Goal: Obtain resource: Download file/media

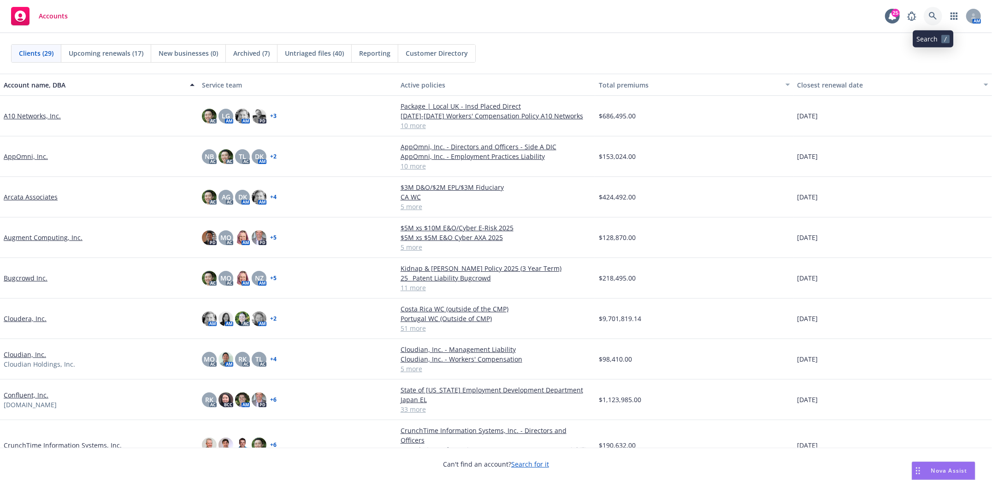
click at [929, 14] on icon at bounding box center [933, 16] width 8 height 8
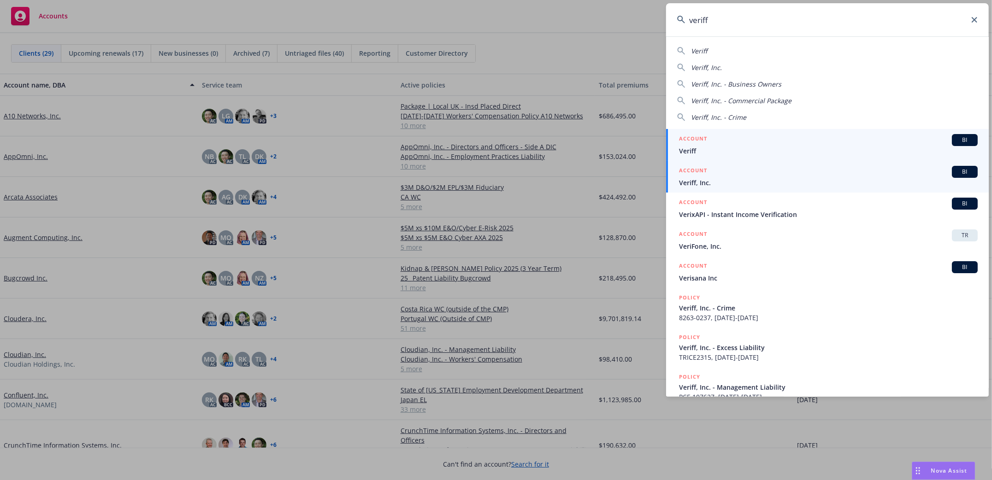
type input "veriff"
click at [695, 179] on span "Veriff, Inc." at bounding box center [828, 183] width 299 height 10
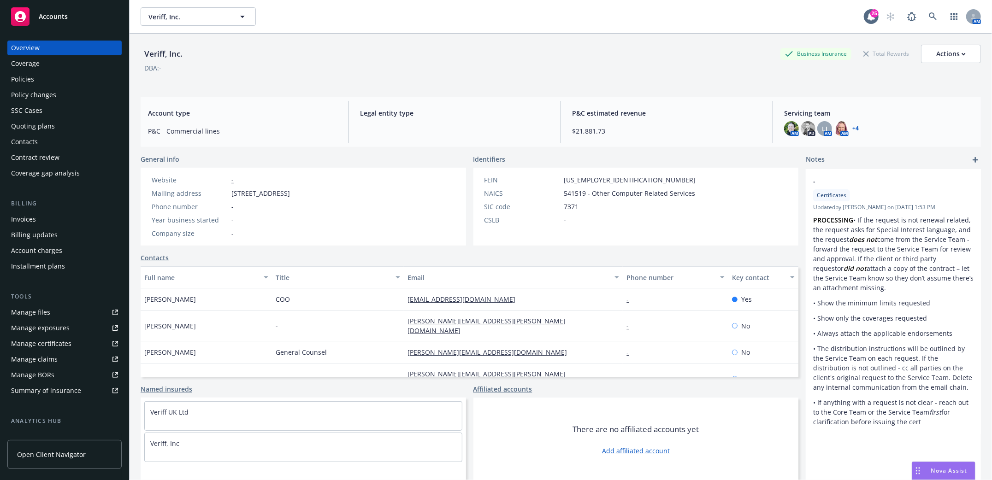
click at [15, 80] on div "Policies" at bounding box center [22, 79] width 23 height 15
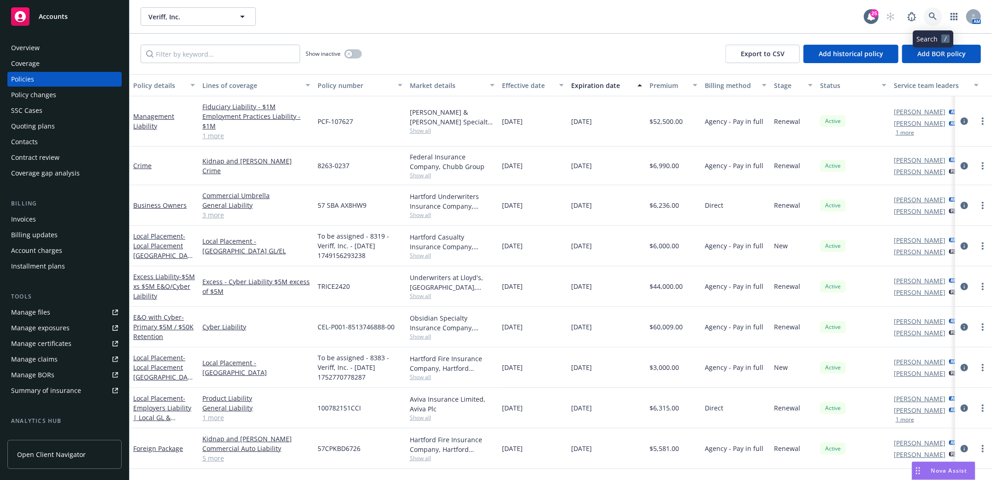
click at [936, 19] on icon at bounding box center [933, 16] width 8 height 8
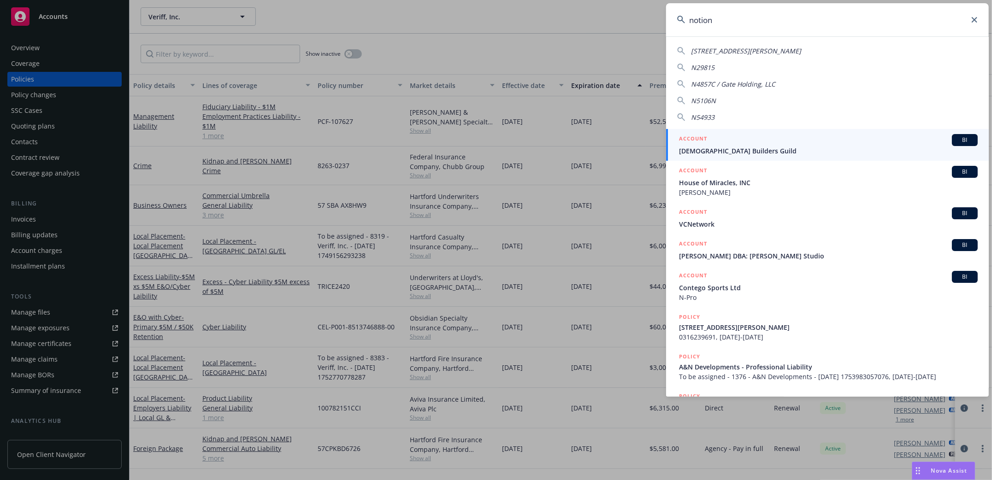
type input "notion"
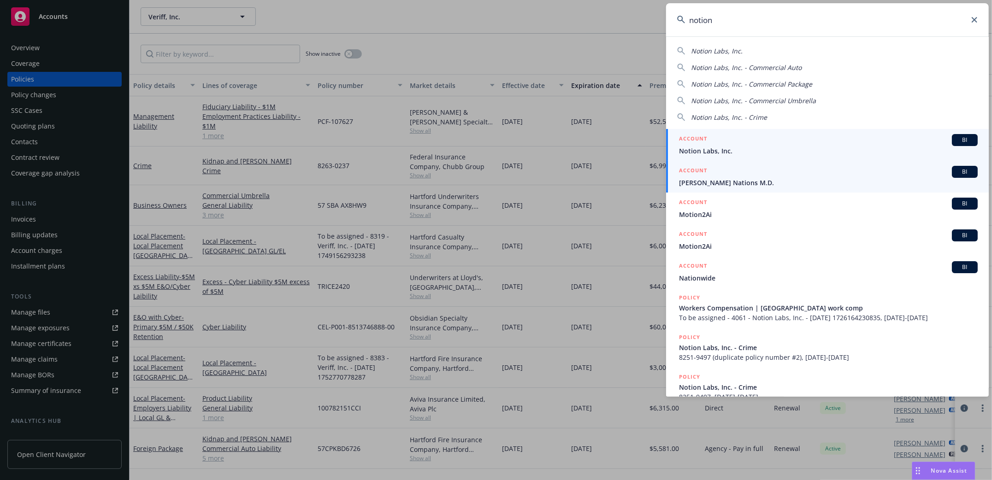
click at [700, 149] on span "Notion Labs, Inc." at bounding box center [828, 151] width 299 height 10
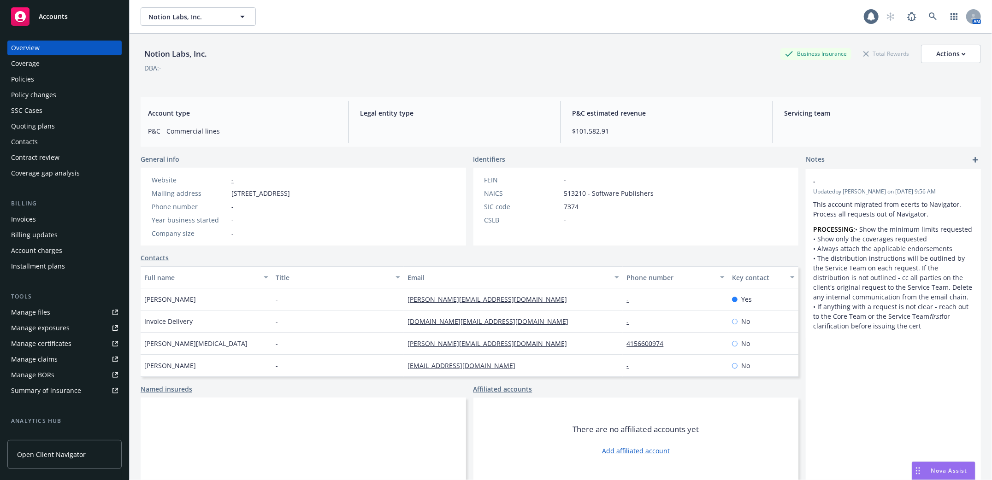
click at [35, 99] on div "Policy changes" at bounding box center [33, 95] width 45 height 15
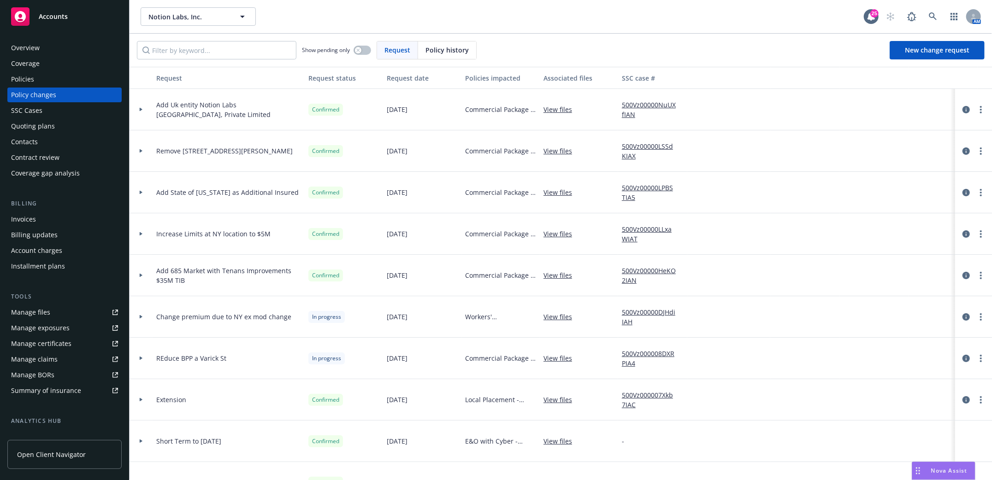
click at [22, 78] on div "Policies" at bounding box center [22, 79] width 23 height 15
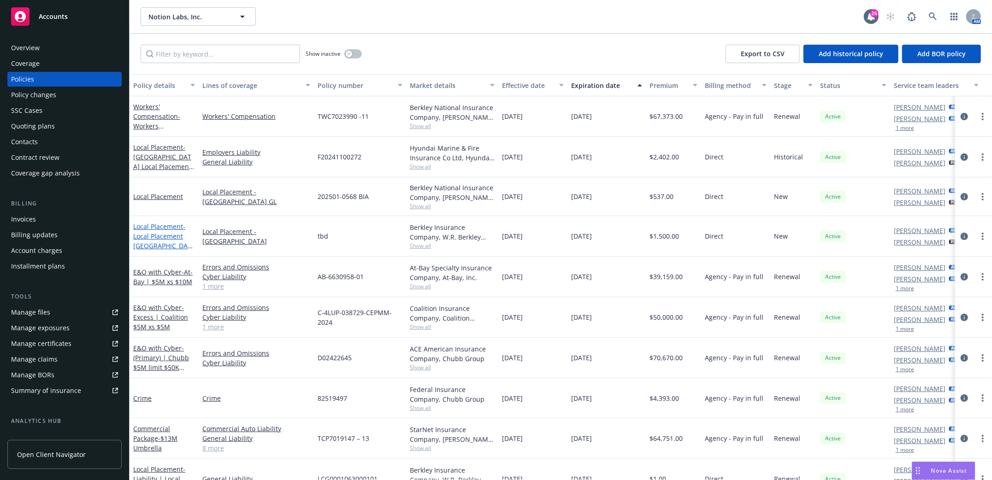
click at [157, 234] on span "- Local Placement Korea GL" at bounding box center [162, 241] width 59 height 38
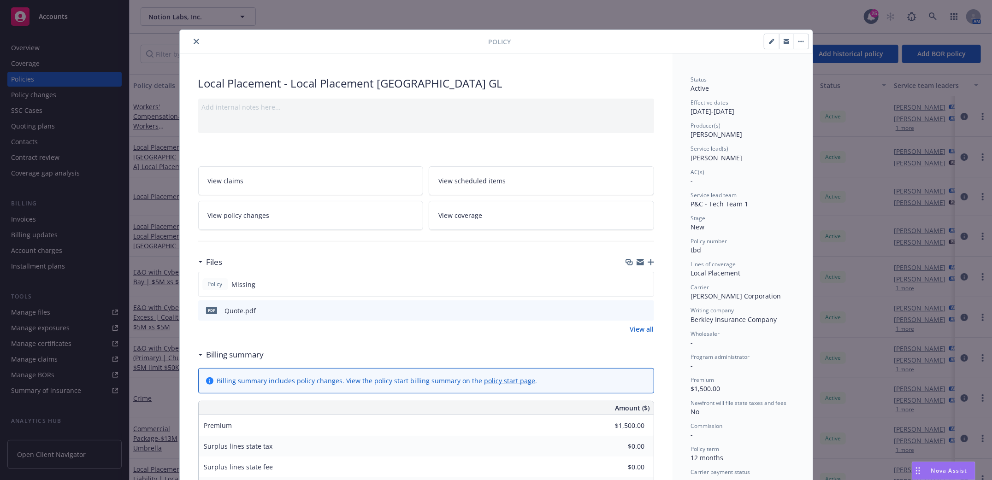
click at [648, 262] on icon "button" at bounding box center [651, 262] width 6 height 6
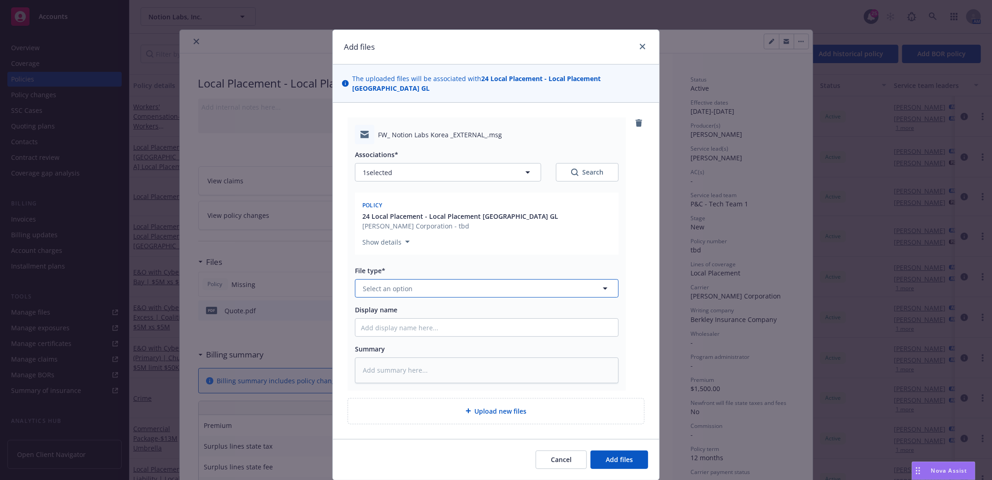
drag, startPoint x: 602, startPoint y: 279, endPoint x: 597, endPoint y: 270, distance: 10.5
click at [602, 283] on icon "button" at bounding box center [605, 288] width 11 height 11
type input "email"
drag, startPoint x: 391, startPoint y: 304, endPoint x: 386, endPoint y: 313, distance: 10.1
click at [390, 308] on div "Email" at bounding box center [487, 314] width 252 height 13
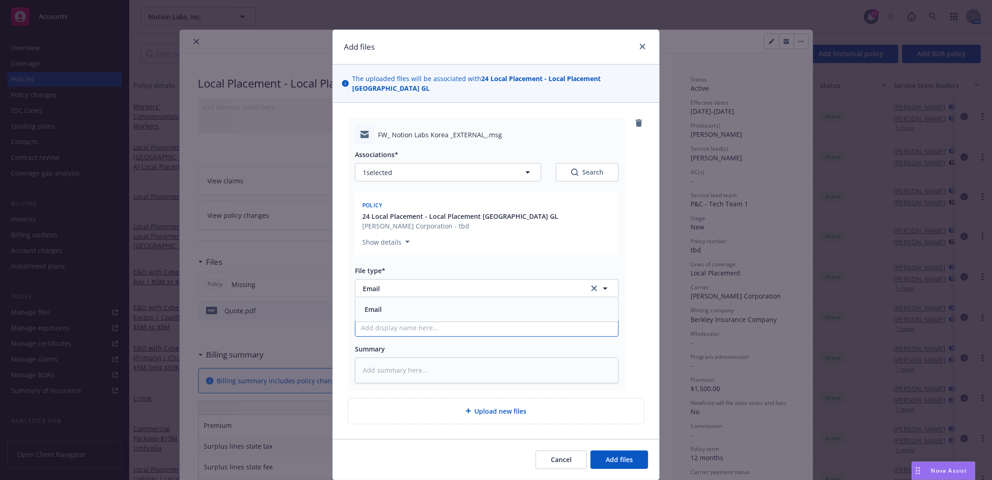
click at [384, 322] on input "Display name" at bounding box center [487, 328] width 263 height 18
type textarea "x"
type input "K"
type textarea "x"
type input "Kor"
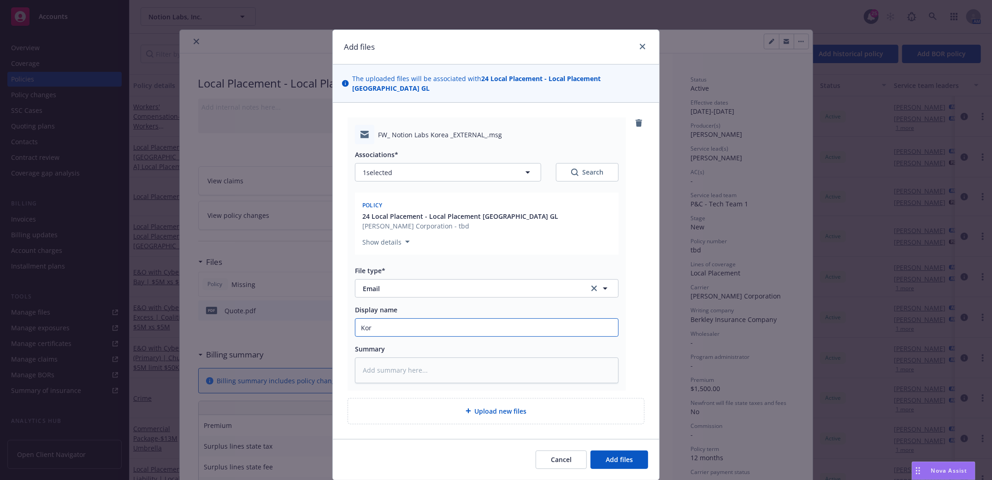
type textarea "x"
type input "Kore"
type textarea "x"
type input "Korea"
type textarea "x"
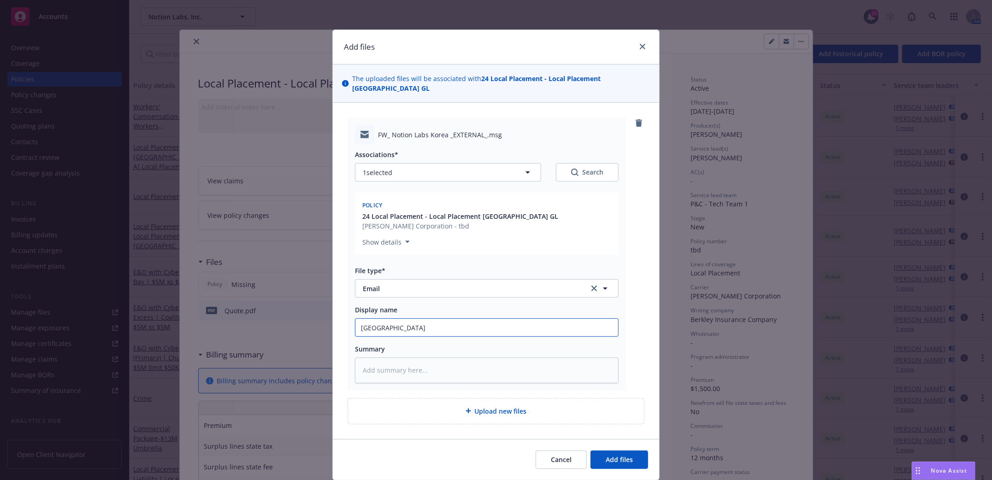
type input "Korean"
type textarea "x"
type input "Korean"
type textarea "x"
type input "Korean f"
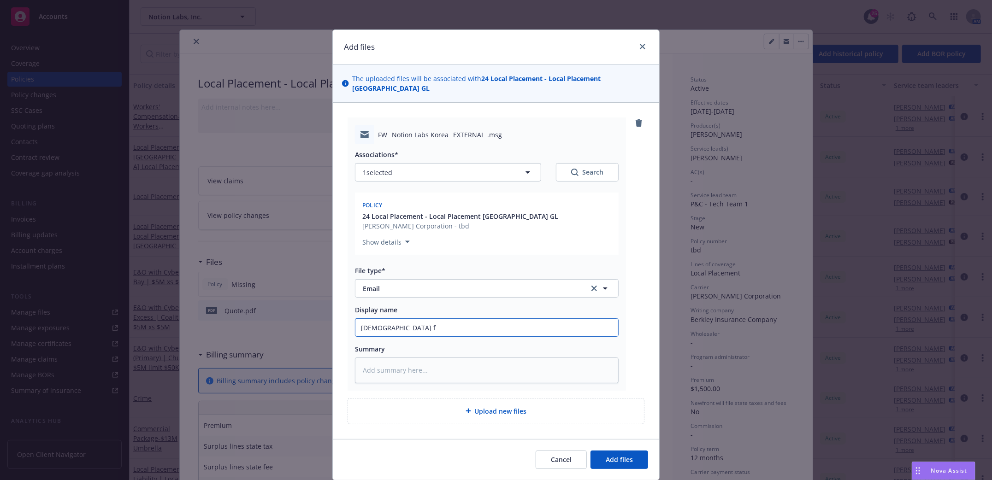
type textarea "x"
type input "Korean fo"
type textarea "x"
type input "Korean for"
type textarea "x"
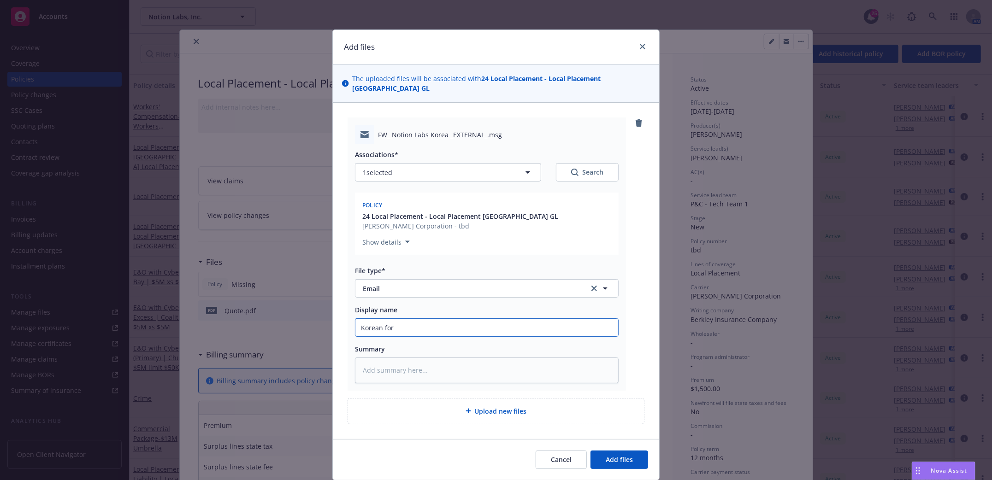
type input "Korean form"
type textarea "x"
type input "Korean form"
type textarea "x"
type input "Korean form to"
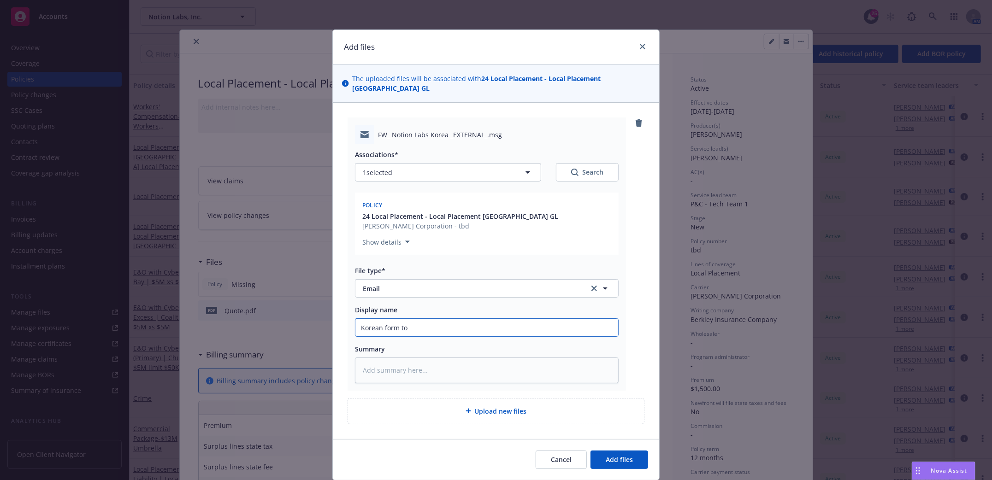
type textarea "x"
type input "Korean form to"
type textarea "x"
type input "Korean form to N"
type textarea "x"
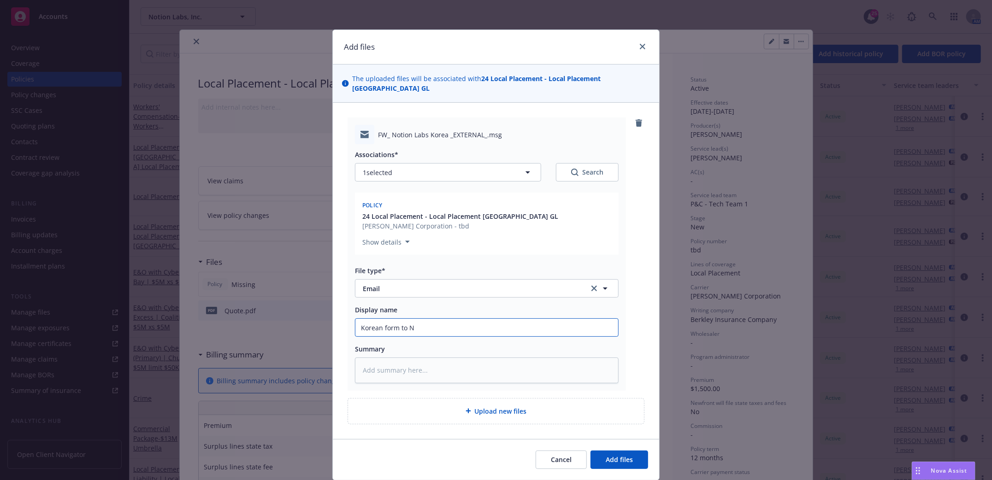
type input "Korean form to No"
type textarea "x"
type input "Korean form to Not"
type textarea "x"
type input "Korean form to Noti"
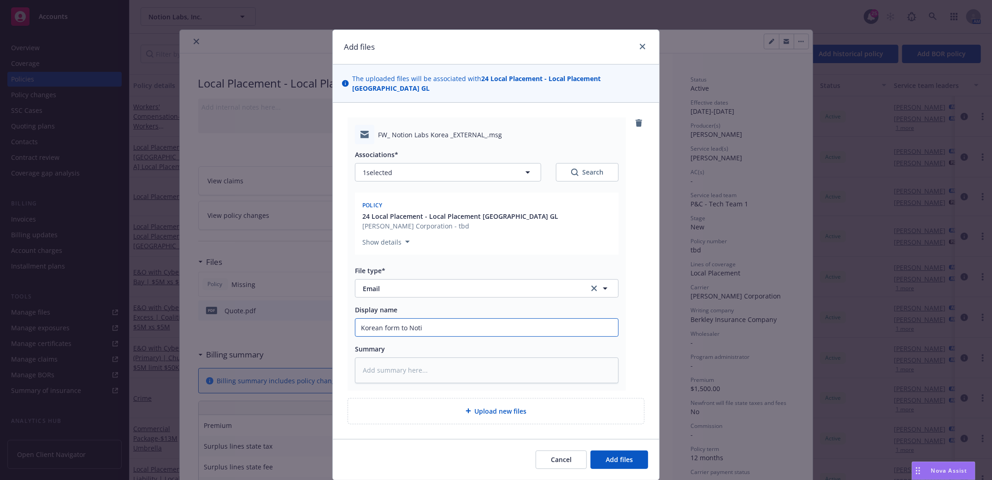
type textarea "x"
type input "Korean form to Notio"
type textarea "x"
type input "Korean form to Notion"
type textarea "x"
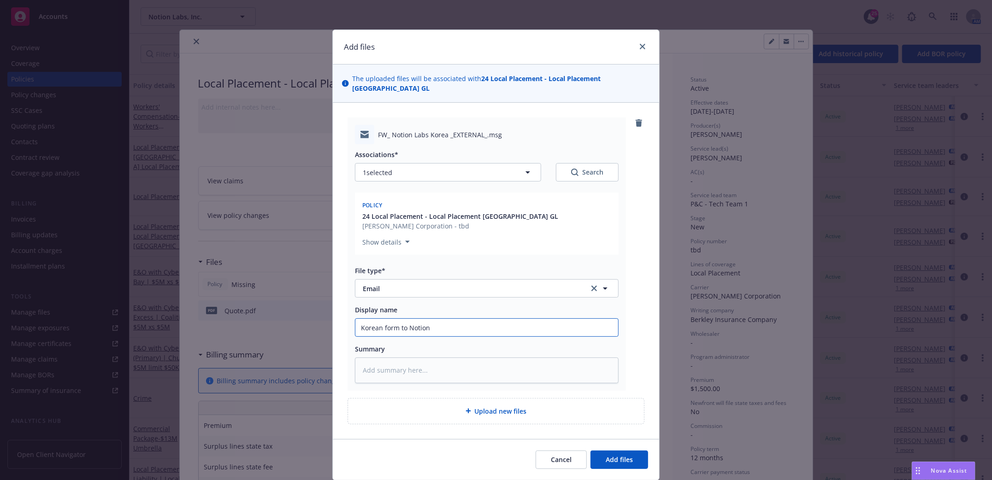
type input "Korean form to Notion t"
type textarea "x"
type input "Korean form to Notion to"
type textarea "x"
type input "Korean form to Notion to"
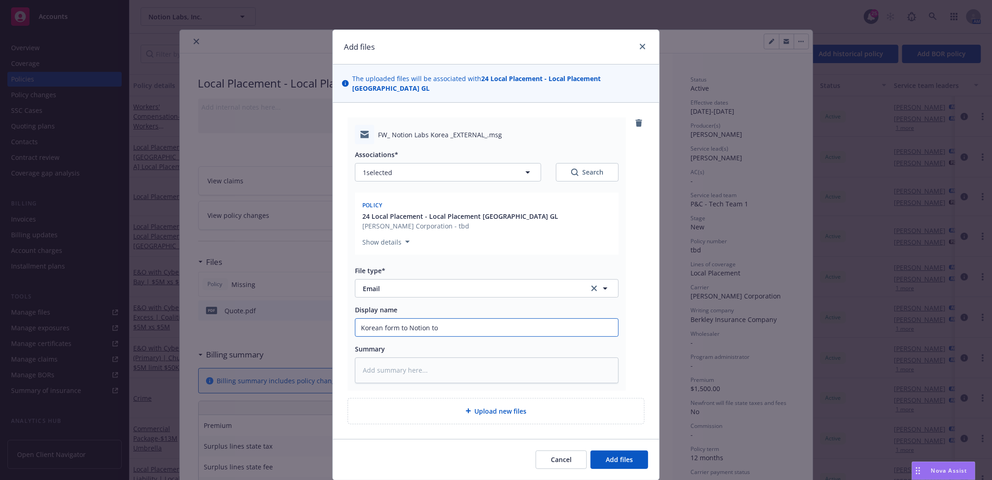
type textarea "x"
type input "Korean form to Notion to s"
type textarea "x"
type input "Korean form to Notion to si"
type textarea "x"
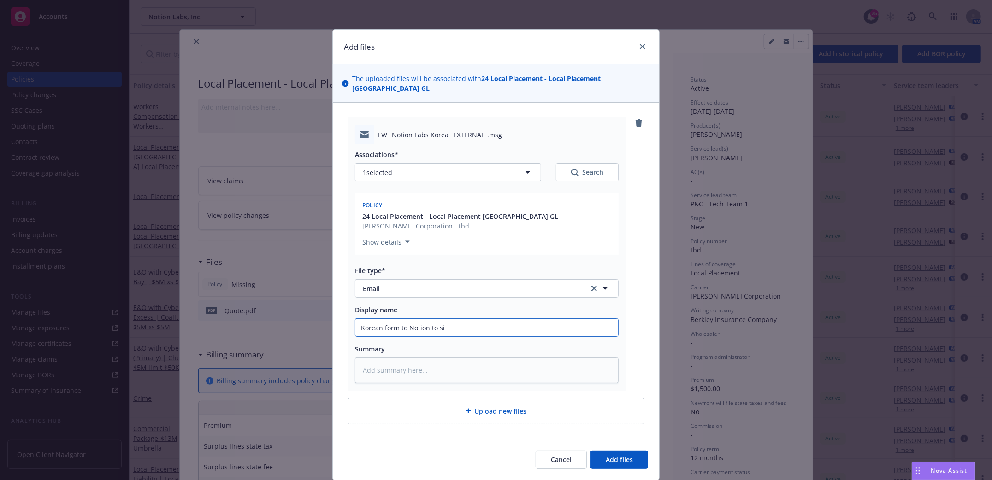
type input "Korean form to Notion to sig"
type textarea "x"
type input "Korean form to Notion to sign"
type textarea "x"
type input "Korean form to Notion to sign"
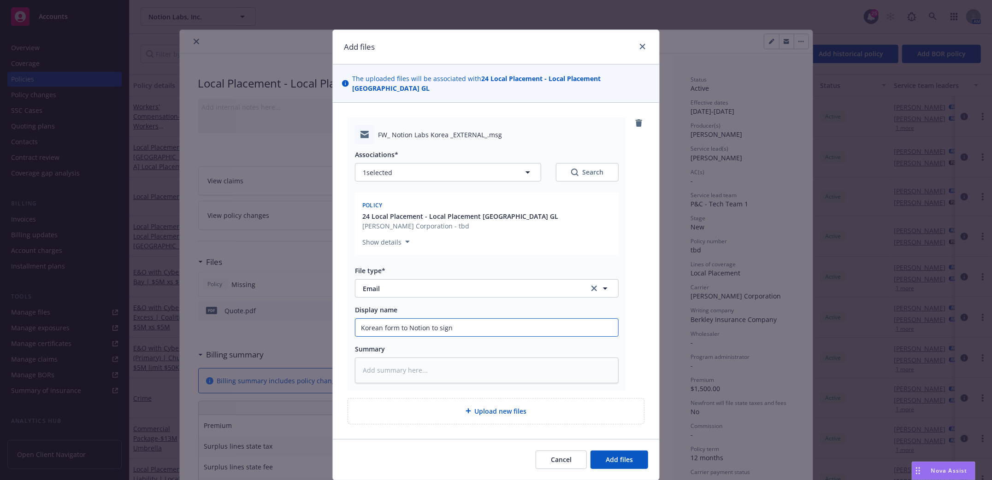
type textarea "x"
type input "Korean form to Notion to sign an"
type textarea "x"
type input "Korean form to Notion to sign and"
type textarea "x"
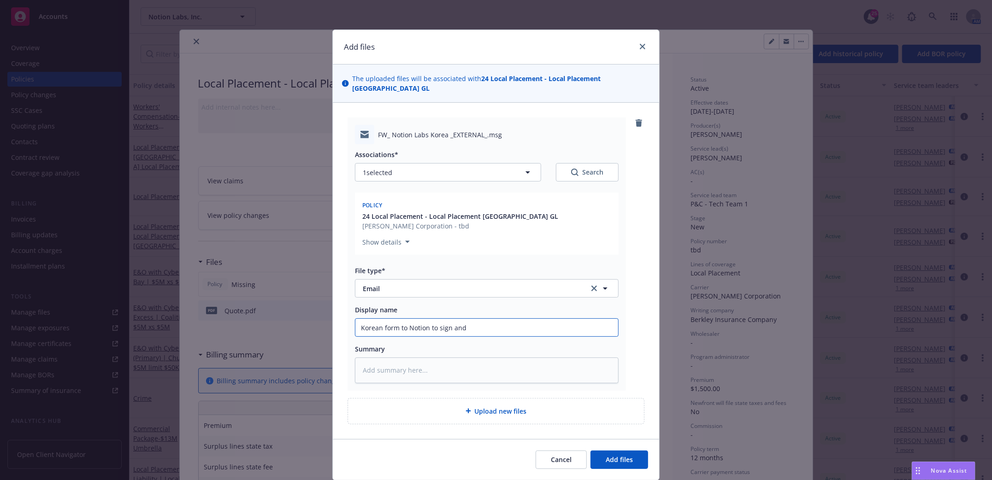
type input "Korean form to Notion to sign and"
type textarea "x"
type input "Korean form to Notion to sign and s"
type textarea "x"
type input "Korean form to Notion to sign and st"
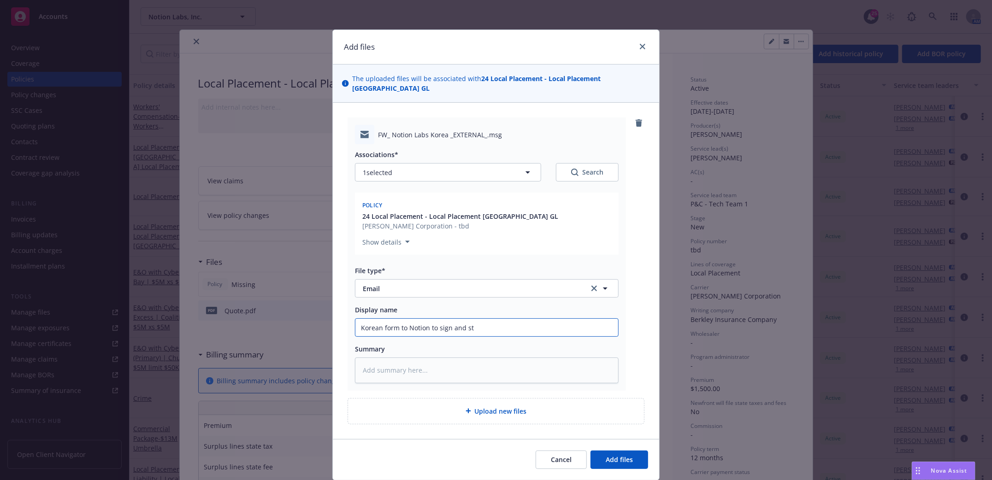
type textarea "x"
type input "Korean form to Notion to sign and sta"
type textarea "x"
type input "Korean form to Notion to sign and stam"
type textarea "x"
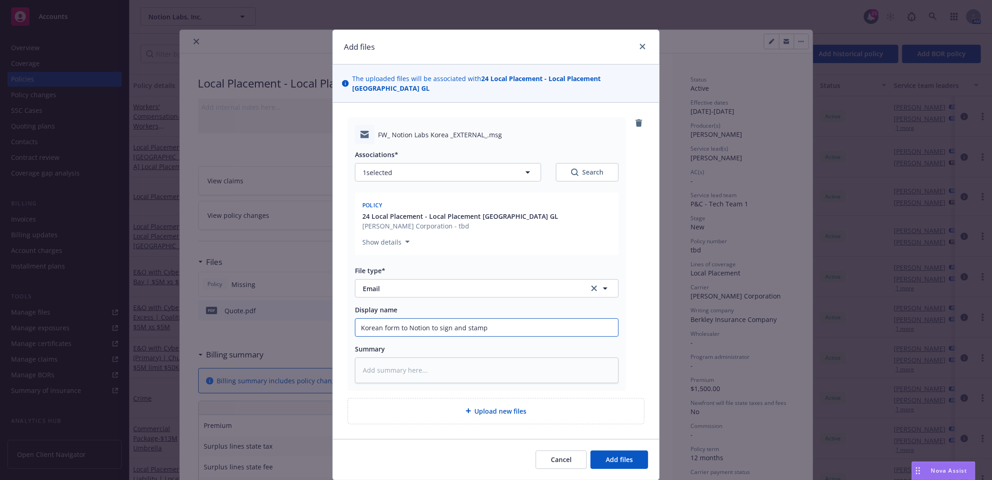
type input "Korean form to Notion to sign and stamp"
click at [632, 451] on button "Add files" at bounding box center [620, 460] width 58 height 18
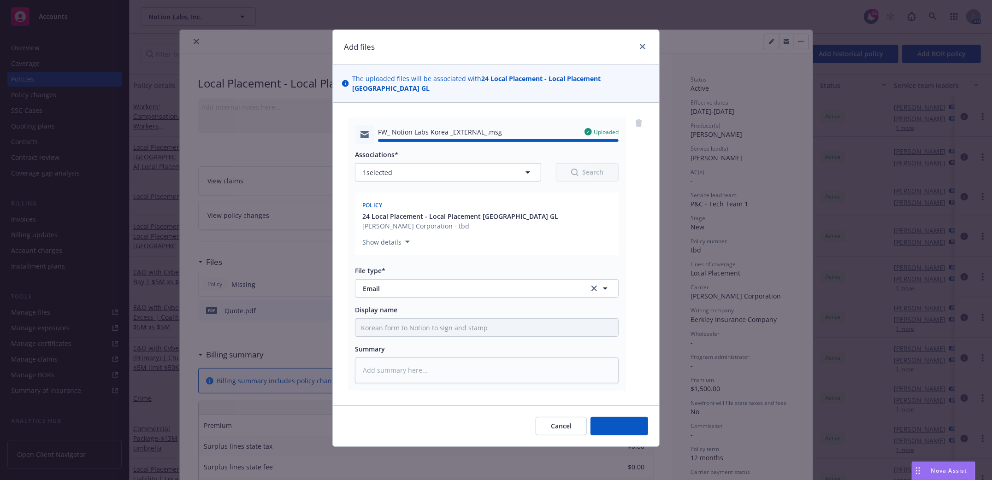
type textarea "x"
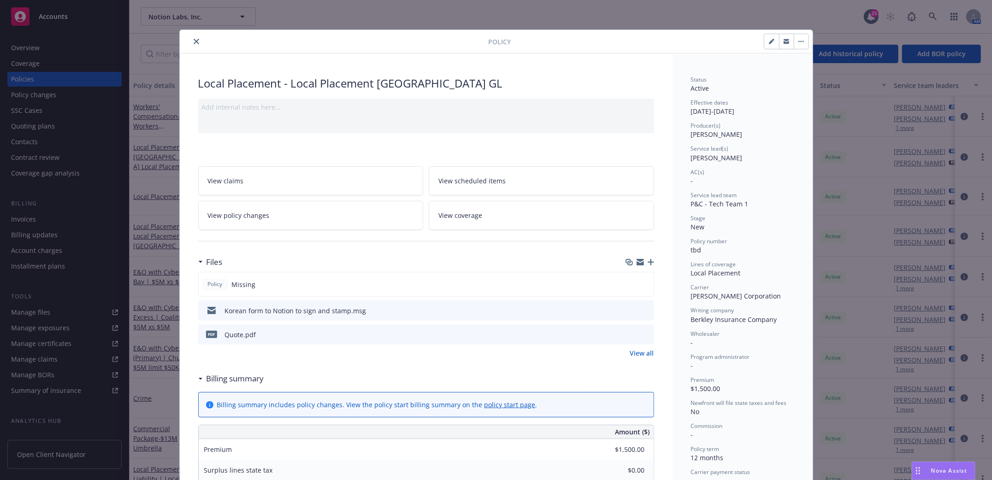
drag, startPoint x: 191, startPoint y: 42, endPoint x: 160, endPoint y: 50, distance: 31.4
click at [194, 42] on icon "close" at bounding box center [197, 42] width 6 height 6
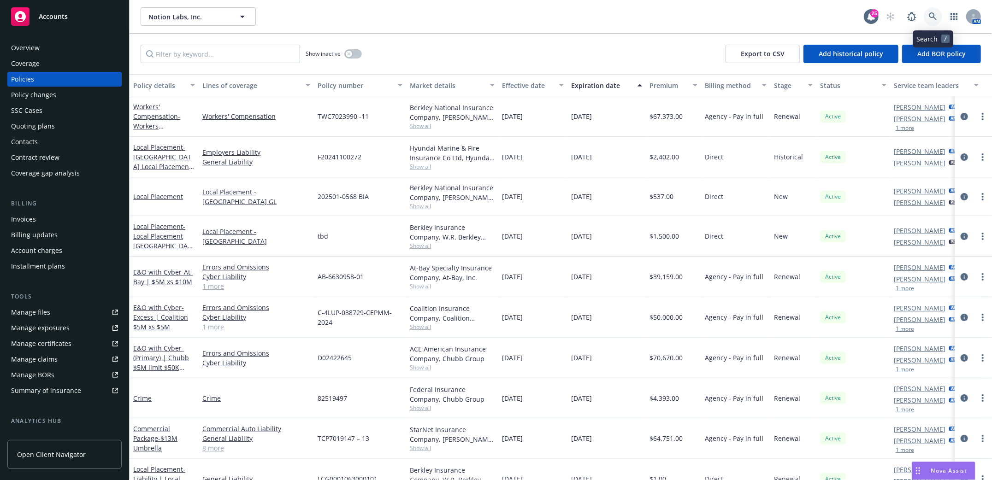
click at [930, 18] on icon at bounding box center [933, 16] width 8 height 8
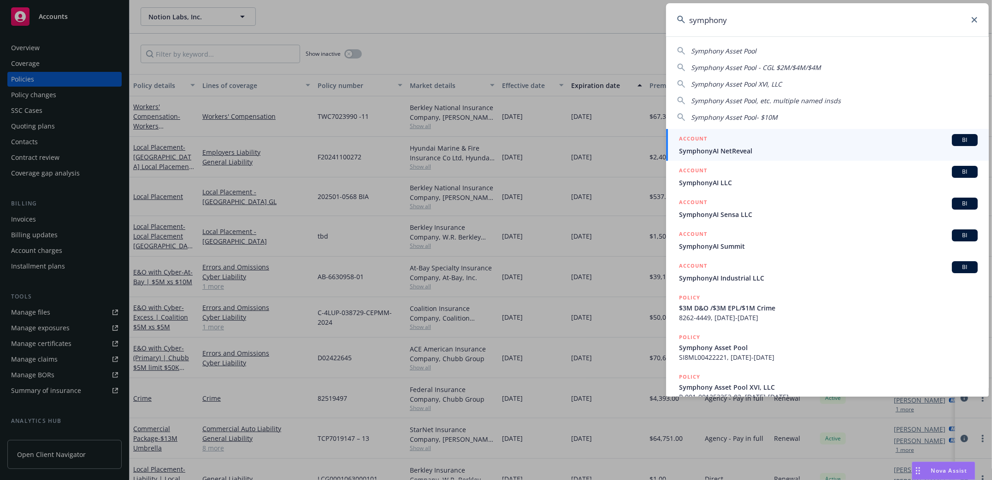
type input "symphony"
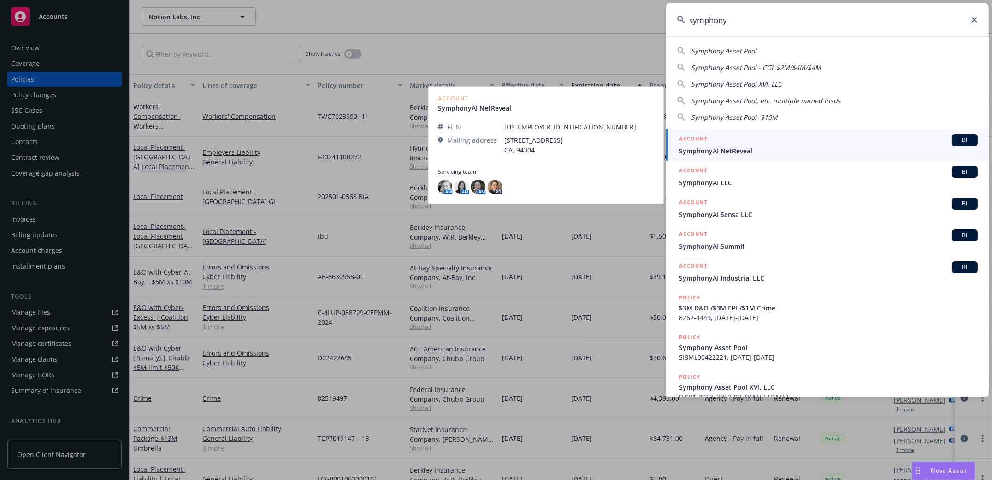
click at [717, 146] on span "SymphonyAI NetReveal" at bounding box center [828, 151] width 299 height 10
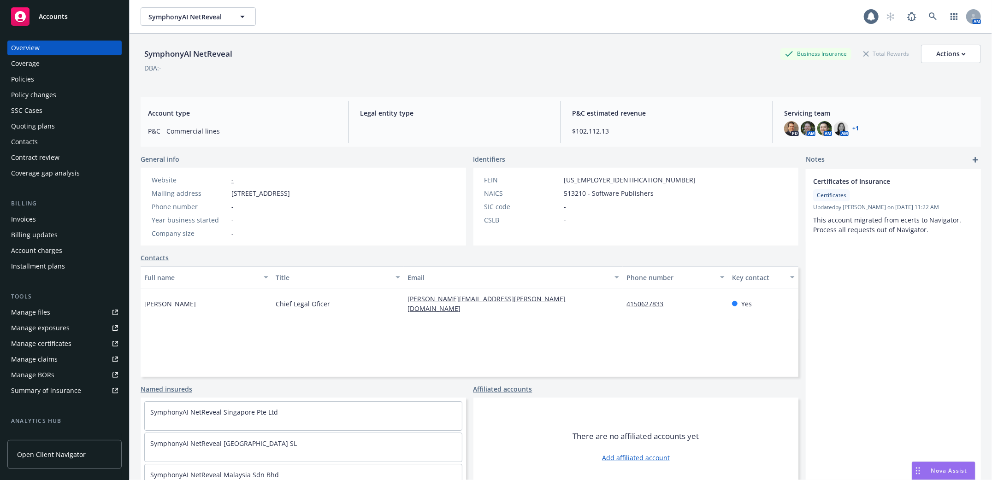
click at [21, 313] on div "Manage files" at bounding box center [30, 312] width 39 height 15
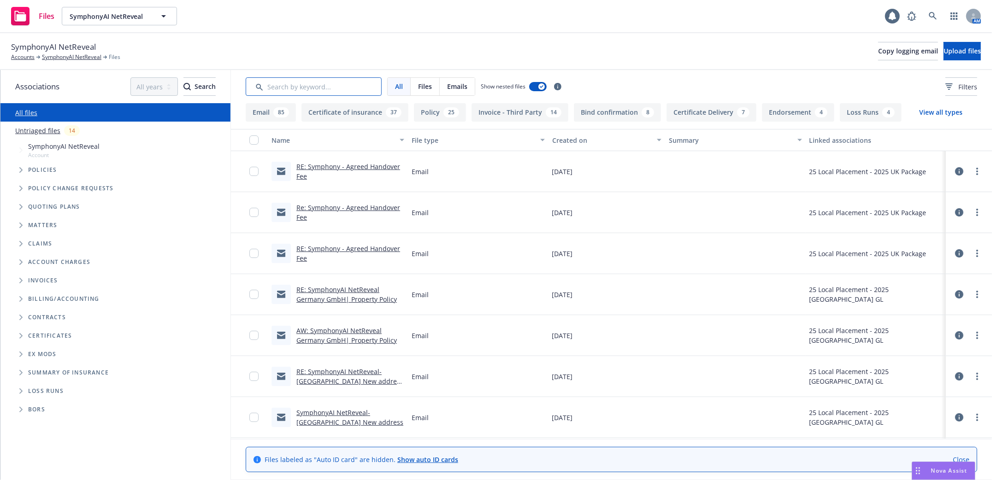
click at [353, 91] on input "Search by keyword..." at bounding box center [314, 86] width 136 height 18
type input "Fee"
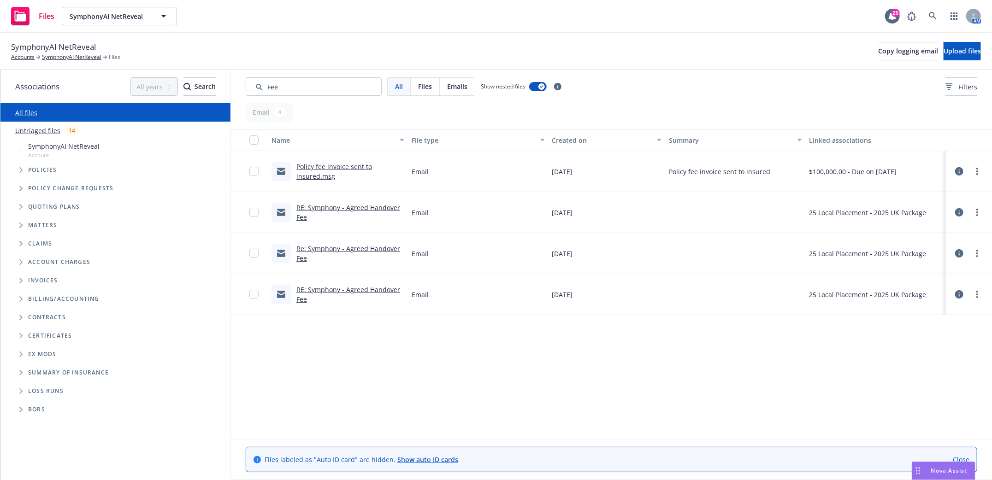
click at [336, 208] on link "RE: Symphony - Agreed Handover Fee" at bounding box center [349, 212] width 104 height 18
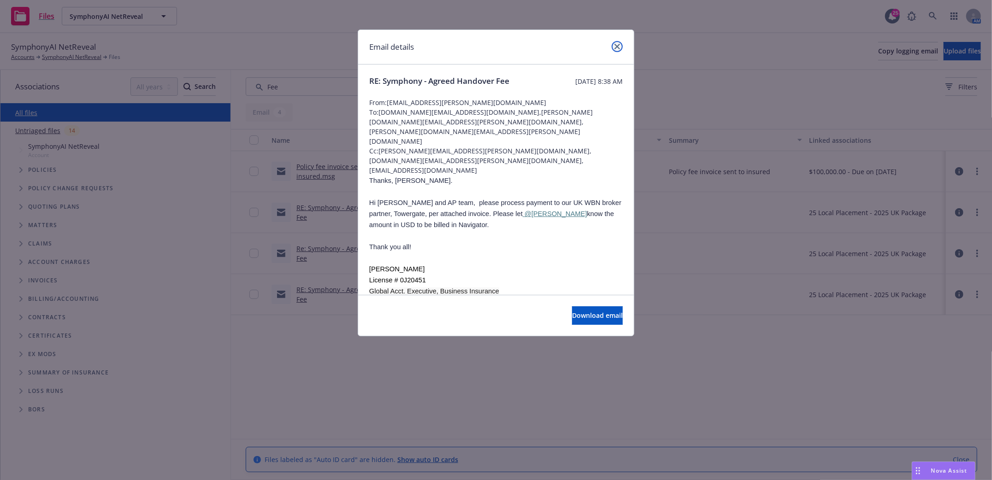
click at [621, 42] on link "close" at bounding box center [617, 46] width 11 height 11
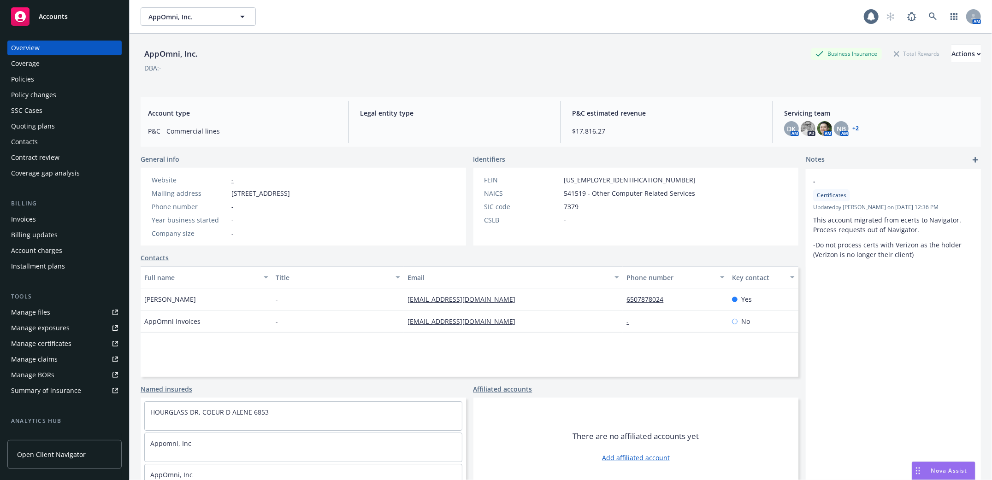
click at [13, 80] on div "Policies" at bounding box center [22, 79] width 23 height 15
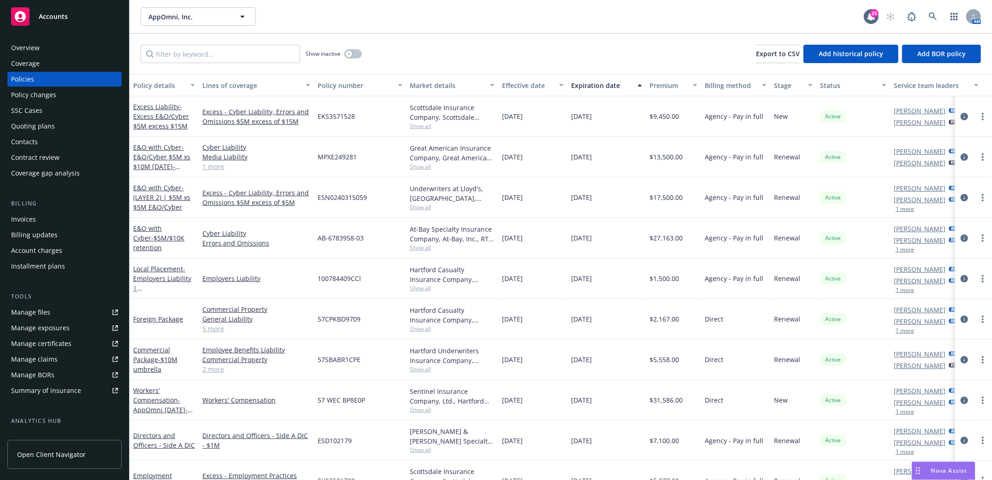
scroll to position [107, 0]
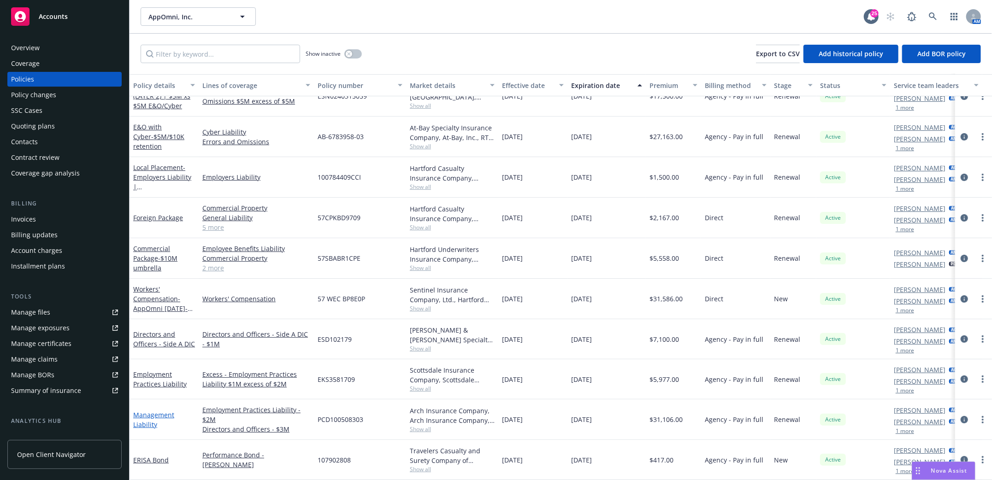
click at [157, 411] on link "Management Liability" at bounding box center [153, 420] width 41 height 18
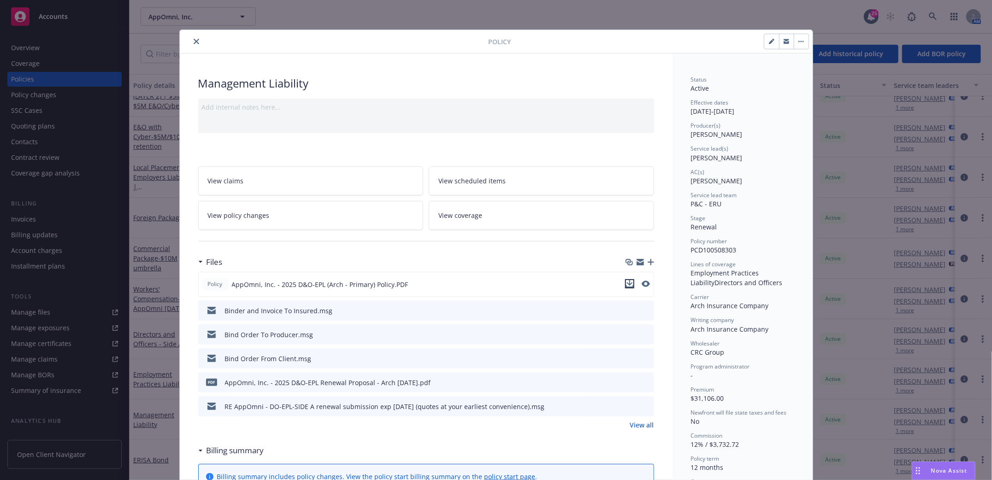
click at [626, 284] on icon "download file" at bounding box center [629, 283] width 7 height 7
click at [194, 43] on icon "close" at bounding box center [197, 42] width 6 height 6
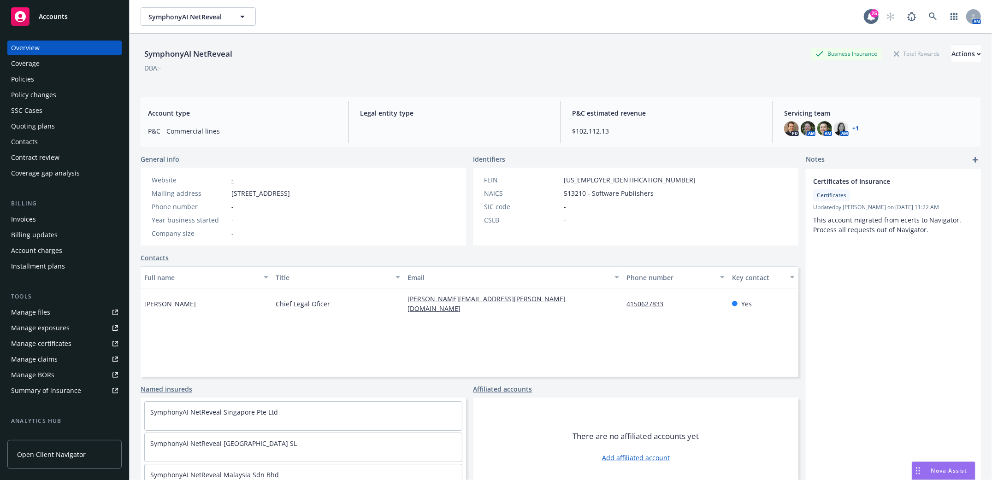
click at [27, 80] on div "Policies" at bounding box center [22, 79] width 23 height 15
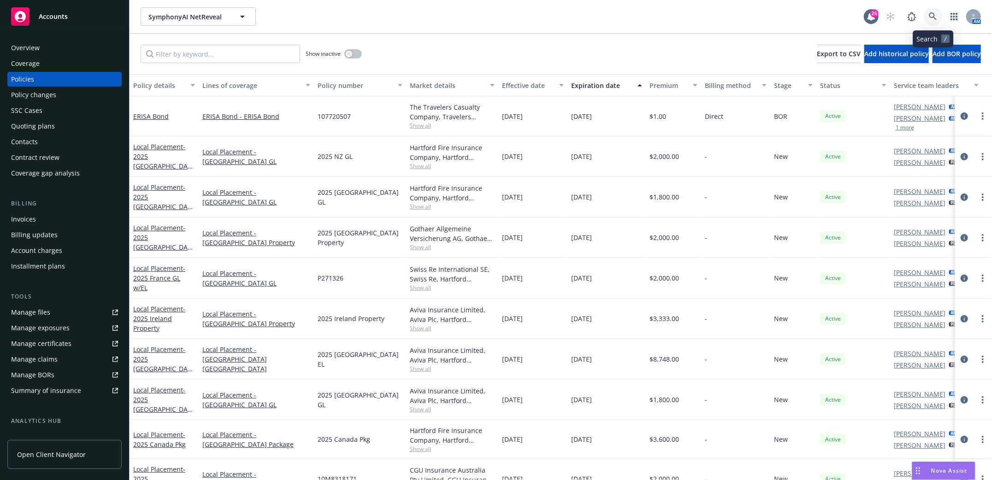
click at [933, 17] on icon at bounding box center [933, 16] width 8 height 8
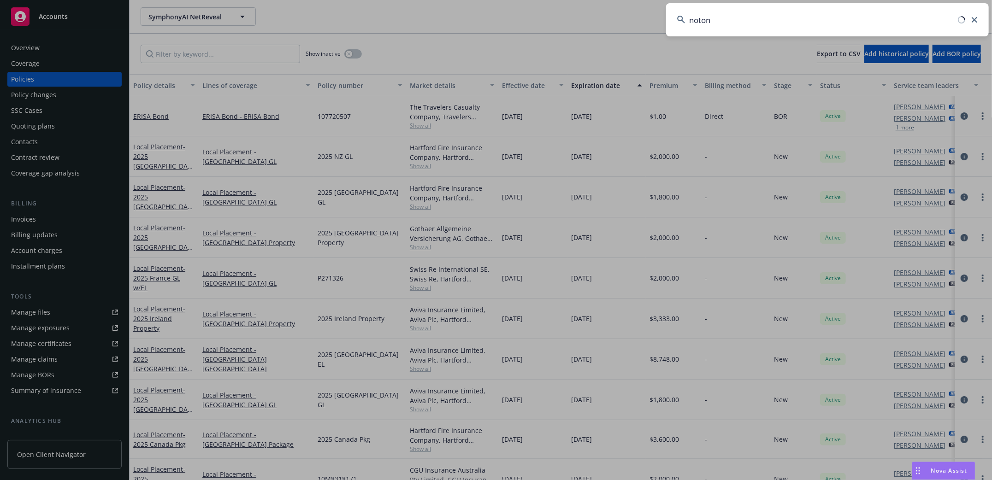
type input "noton"
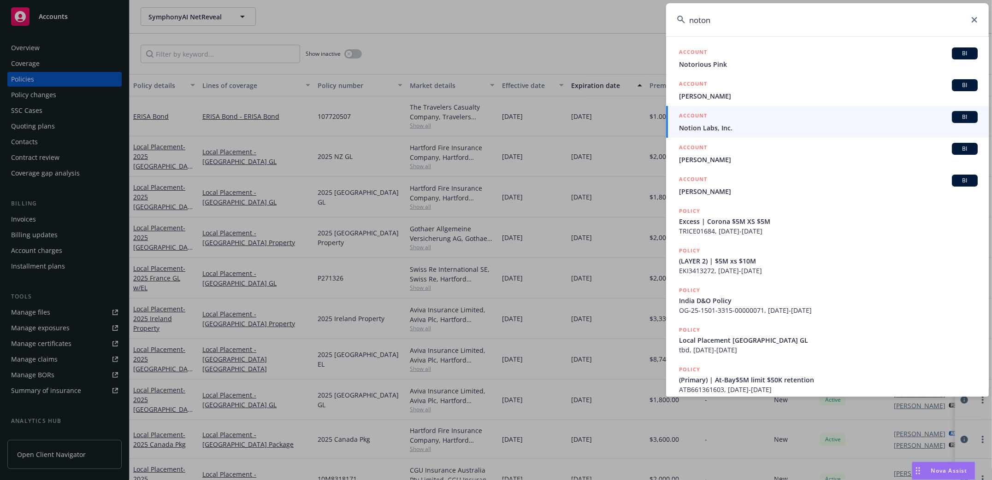
click at [701, 130] on span "Notion Labs, Inc." at bounding box center [828, 128] width 299 height 10
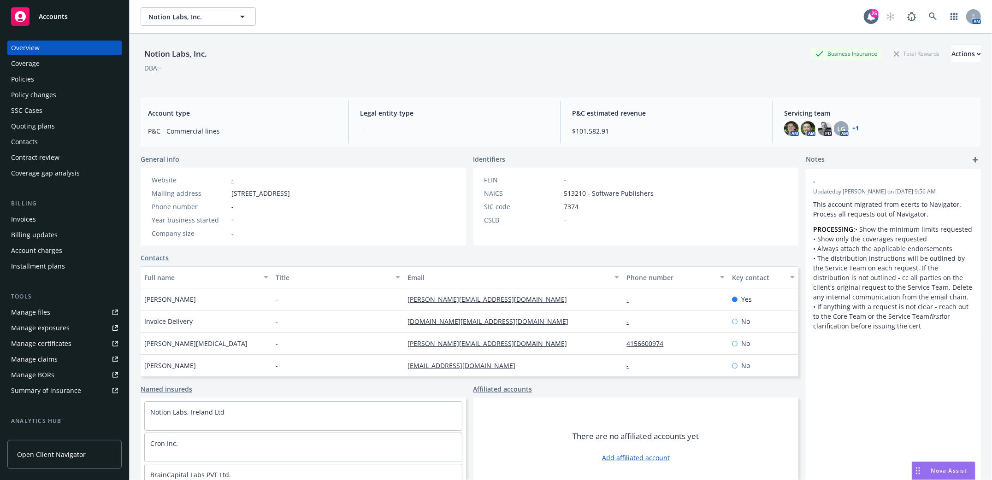
click at [27, 78] on div "Policies" at bounding box center [22, 79] width 23 height 15
